Goal: Transaction & Acquisition: Purchase product/service

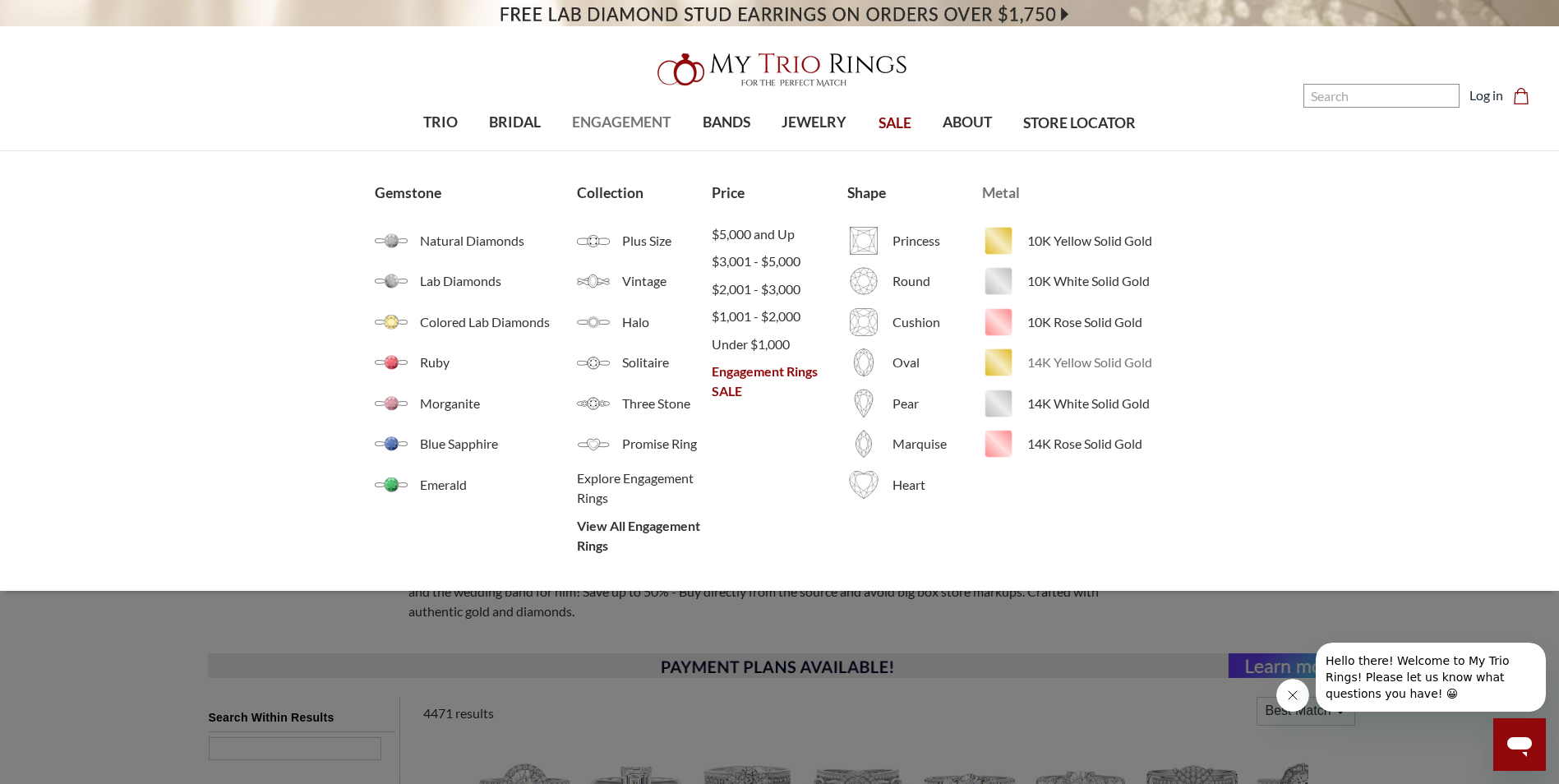
click at [1000, 364] on img at bounding box center [998, 362] width 33 height 33
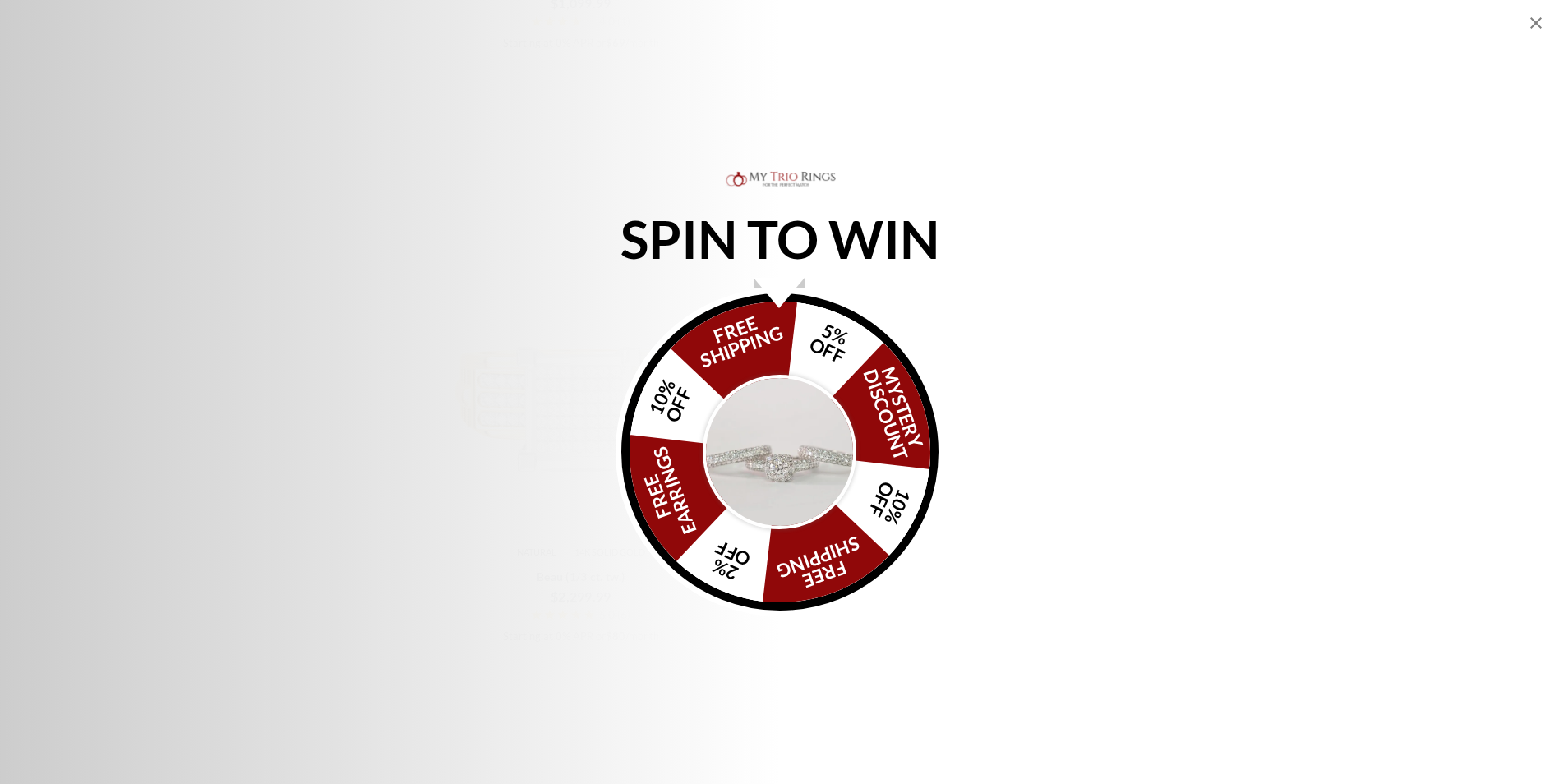
scroll to position [2875, 0]
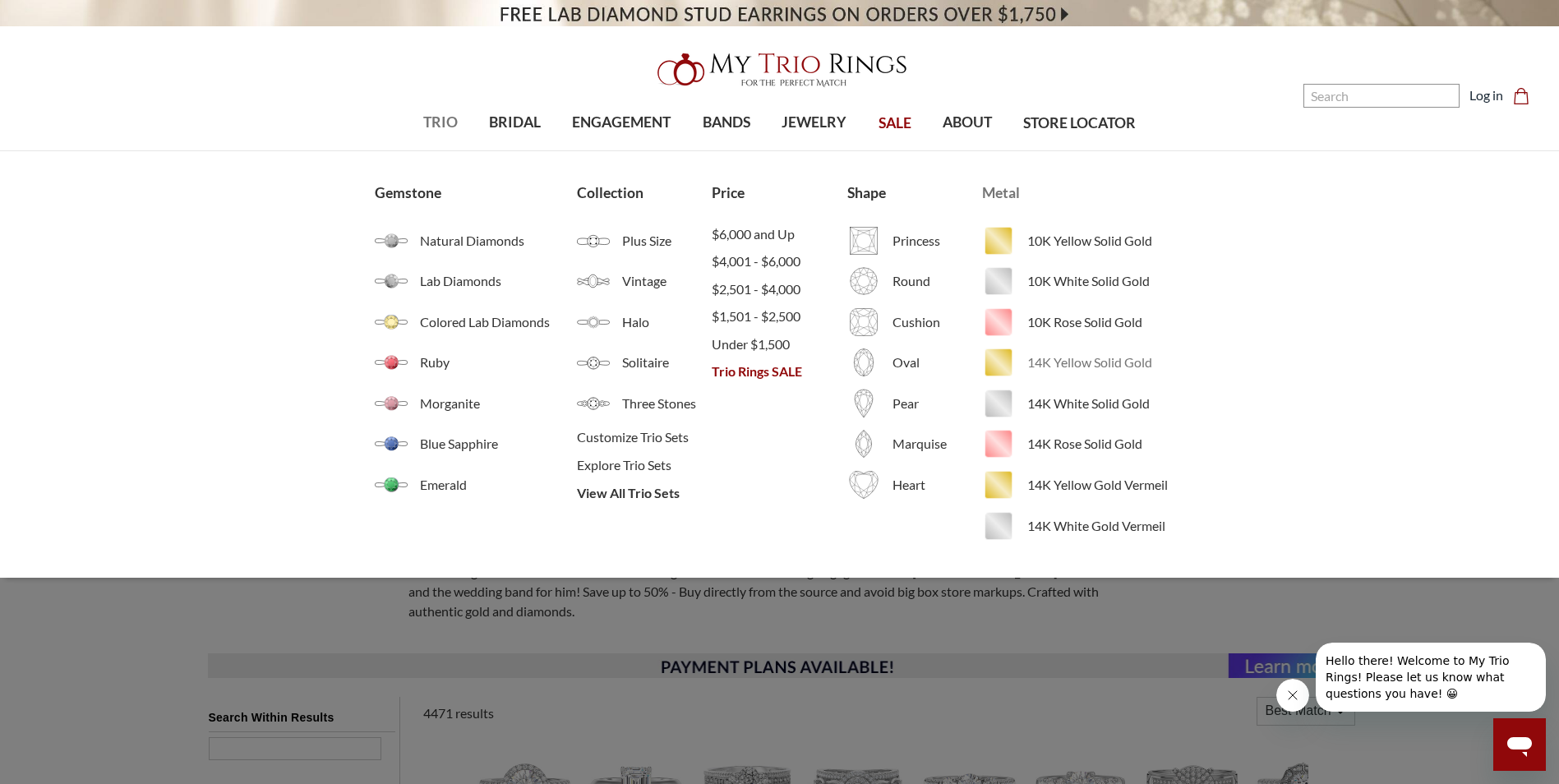
click at [1053, 365] on span "14K Yellow Solid Gold" at bounding box center [1105, 362] width 157 height 20
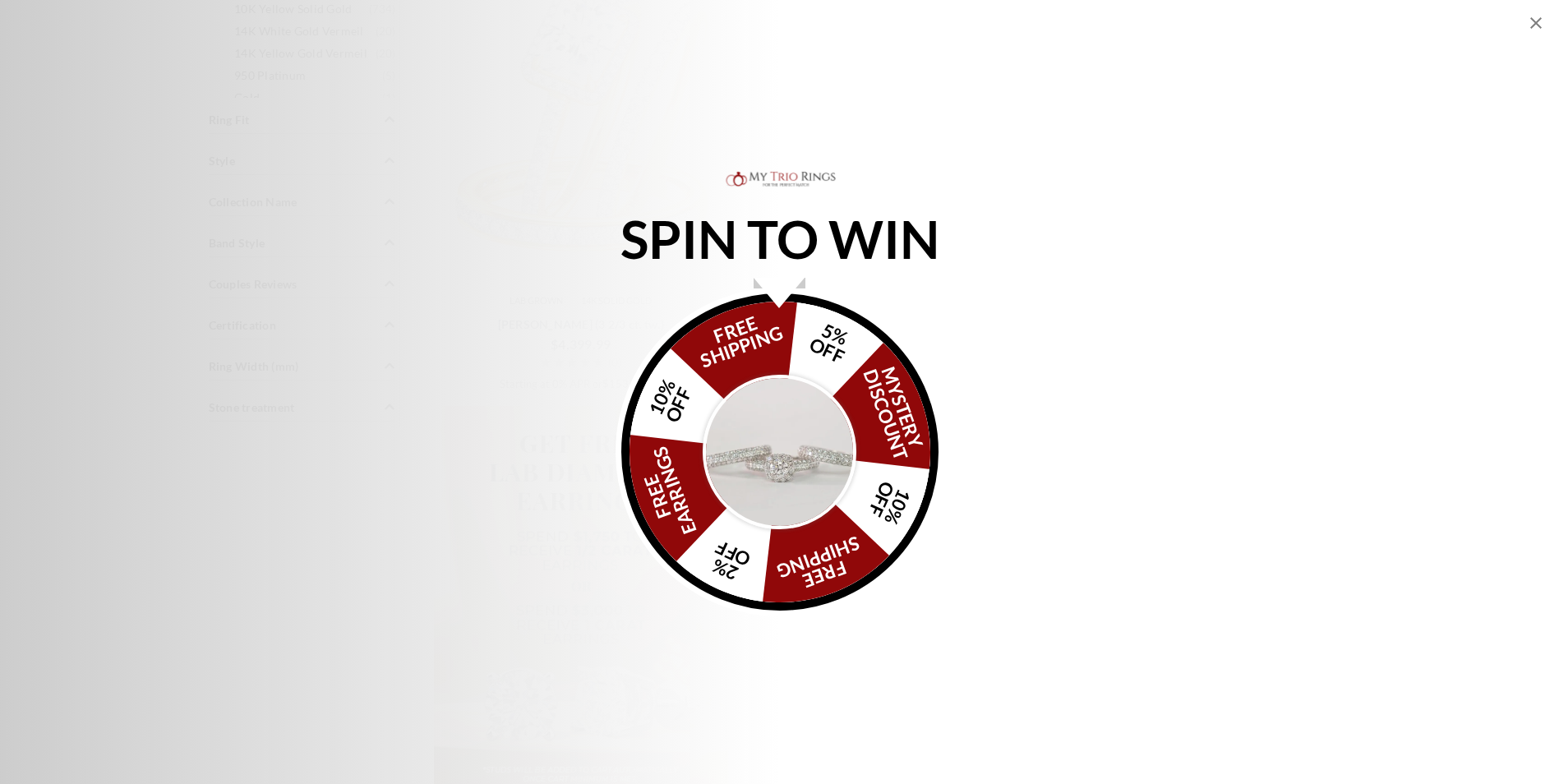
scroll to position [1808, 0]
click at [791, 452] on img "Alia popup" at bounding box center [780, 452] width 154 height 154
click at [789, 452] on img "Alia popup" at bounding box center [780, 452] width 154 height 154
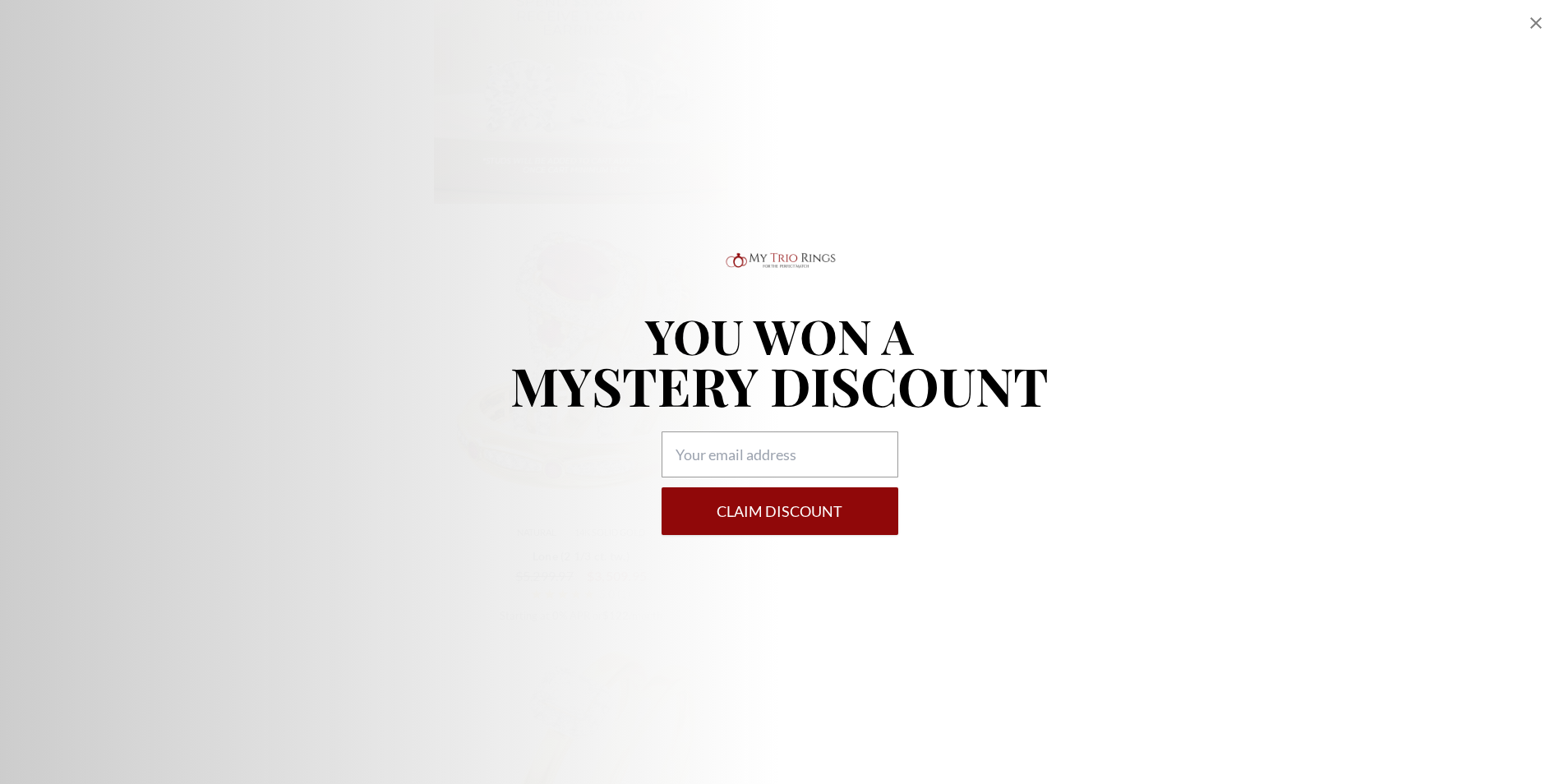
scroll to position [2383, 0]
